Goal: Information Seeking & Learning: Learn about a topic

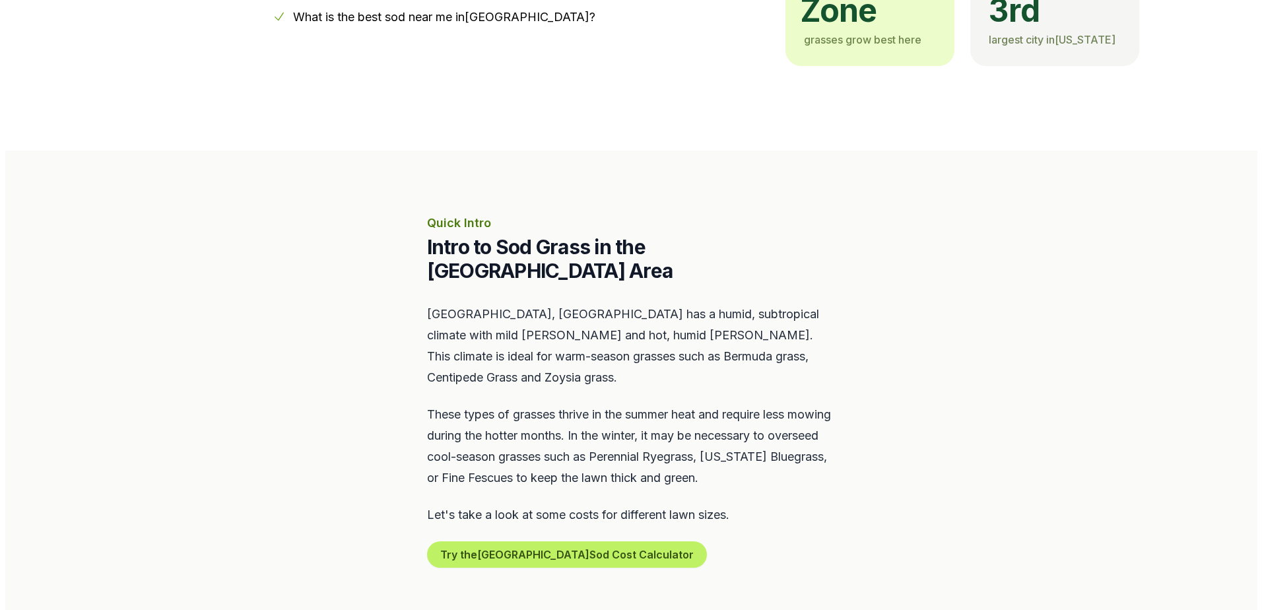
scroll to position [594, 0]
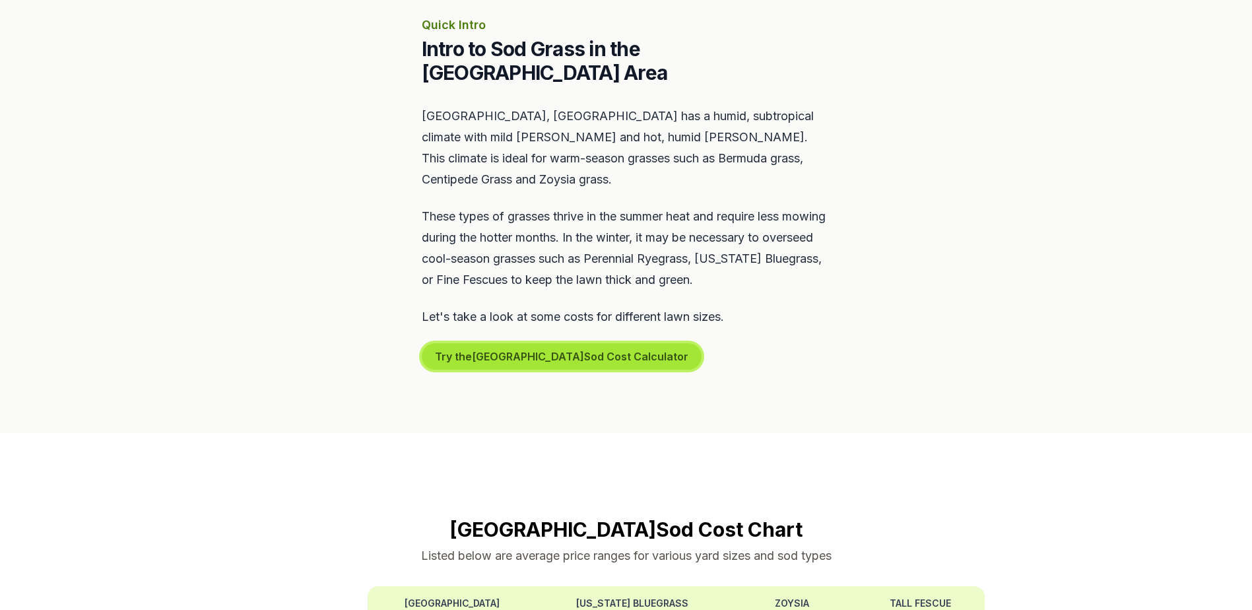
click at [470, 343] on button "Try the Knoxville Sod Cost Calculator" at bounding box center [562, 356] width 280 height 26
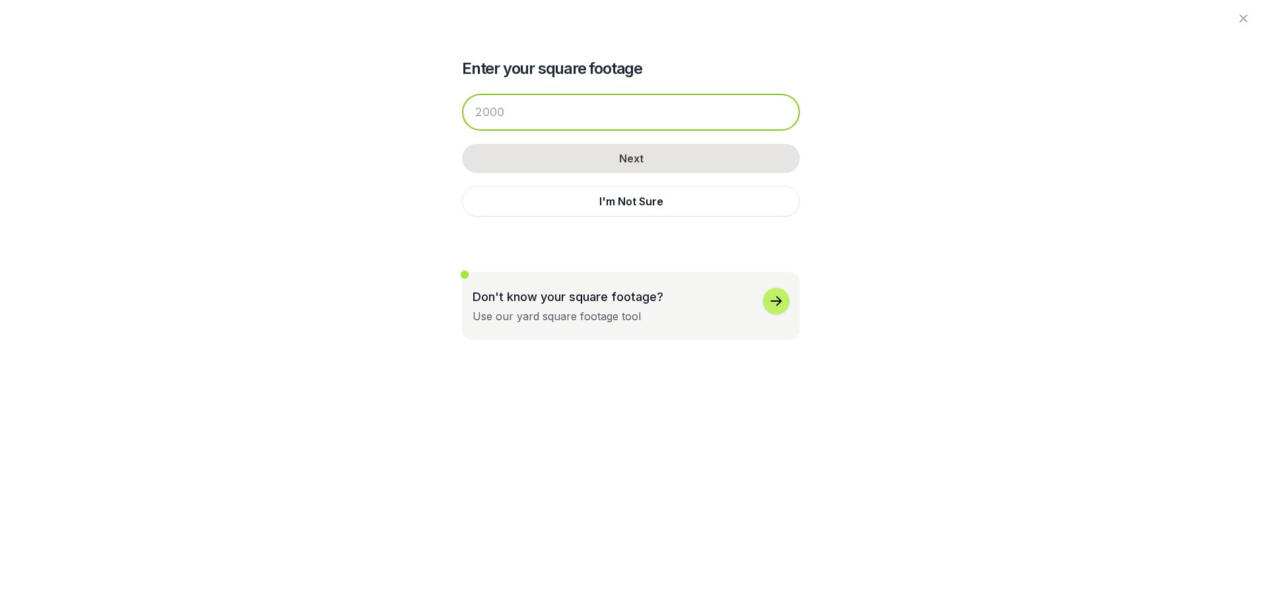
click at [507, 112] on input "number" at bounding box center [631, 112] width 338 height 37
click at [751, 303] on div "Don't know your square footage? Use our yard square footage tool" at bounding box center [630, 306] width 317 height 36
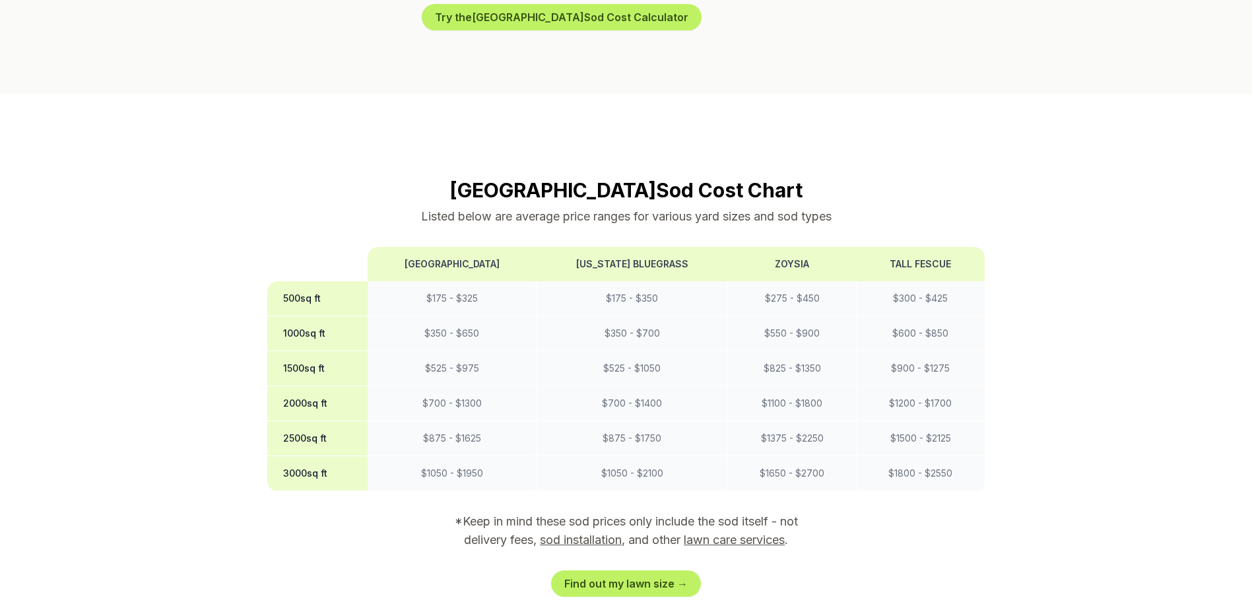
scroll to position [924, 0]
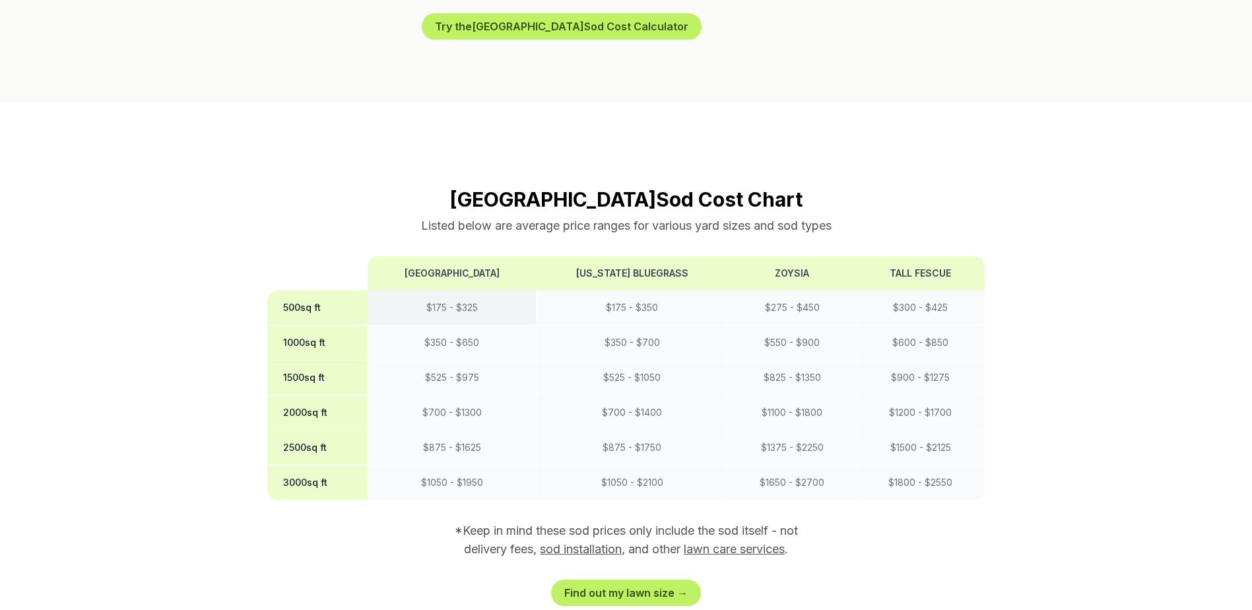
click at [455, 290] on td "$ 175 - $ 325" at bounding box center [452, 307] width 168 height 35
